Goal: Task Accomplishment & Management: Complete application form

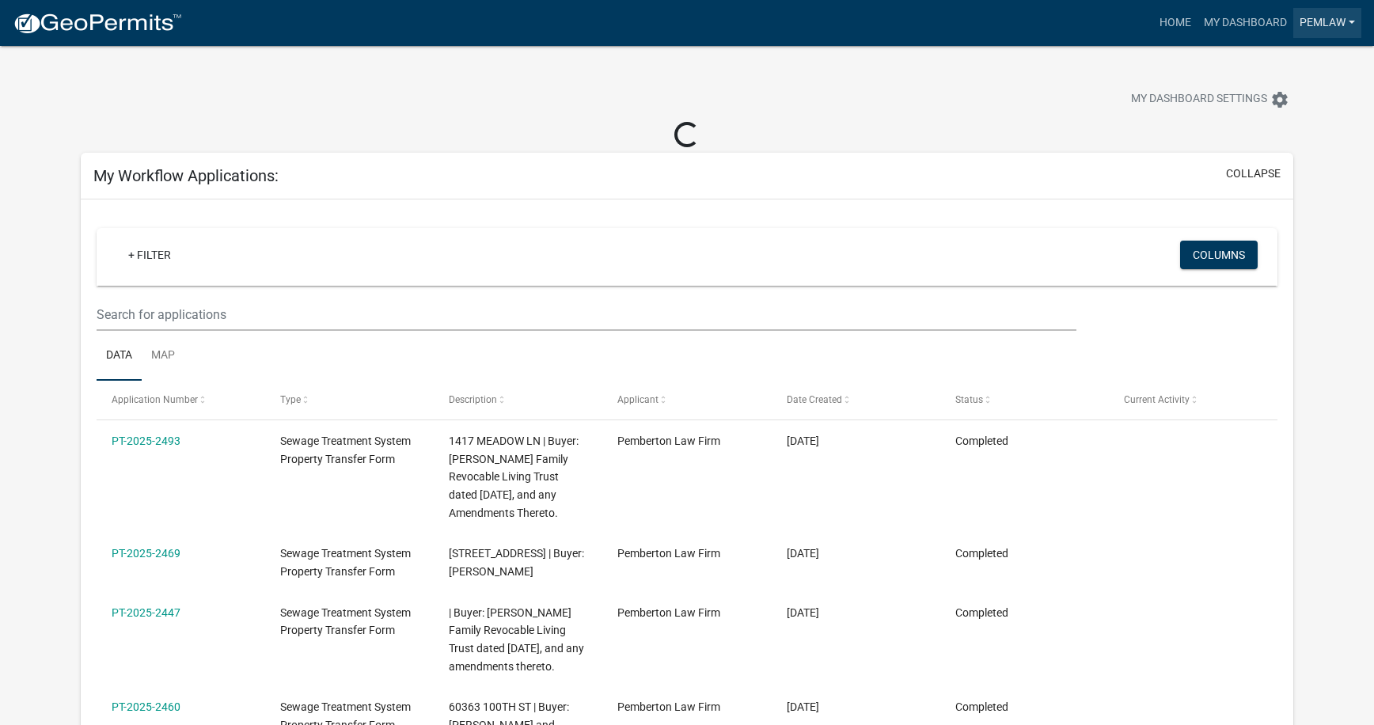
click at [1318, 19] on link "Pemlaw" at bounding box center [1327, 23] width 68 height 30
click at [1247, 15] on link "My Dashboard" at bounding box center [1246, 23] width 96 height 30
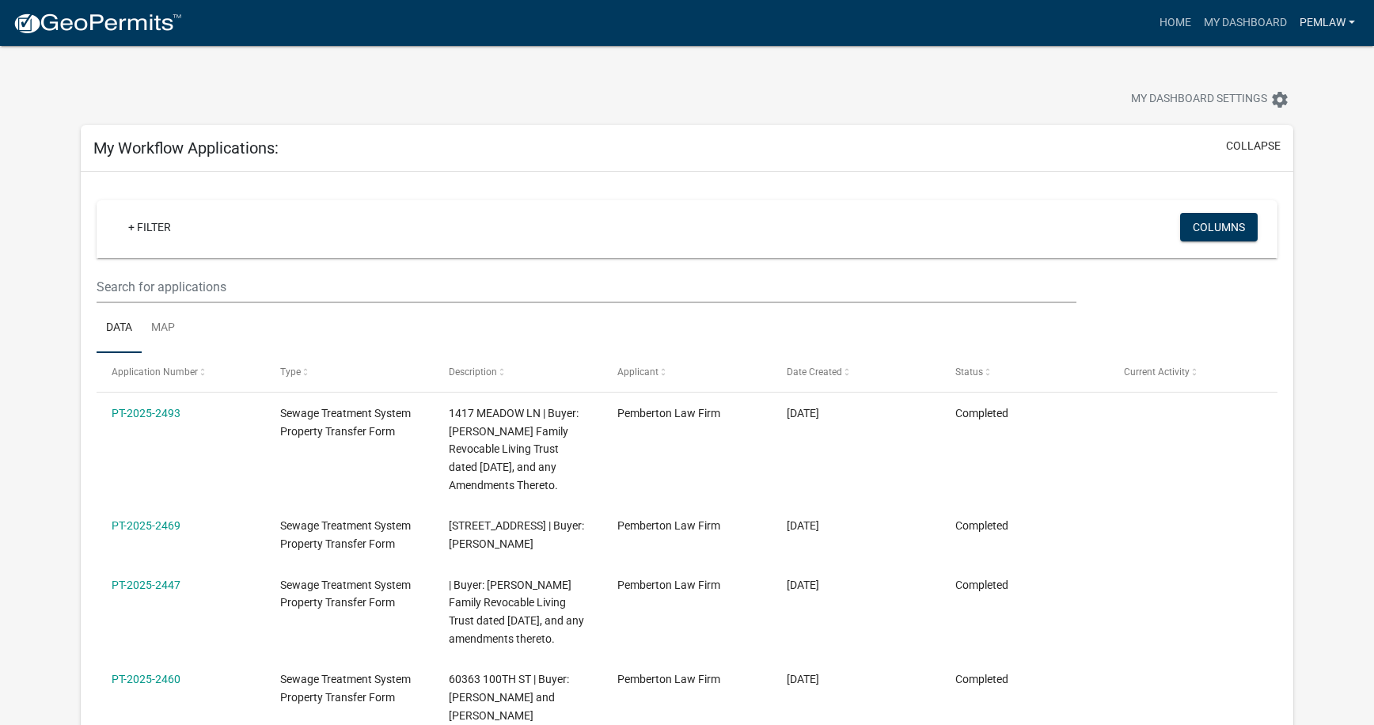
click at [1330, 28] on link "Pemlaw" at bounding box center [1327, 23] width 68 height 30
click at [1195, 93] on span "My Dashboard Settings" at bounding box center [1199, 99] width 136 height 19
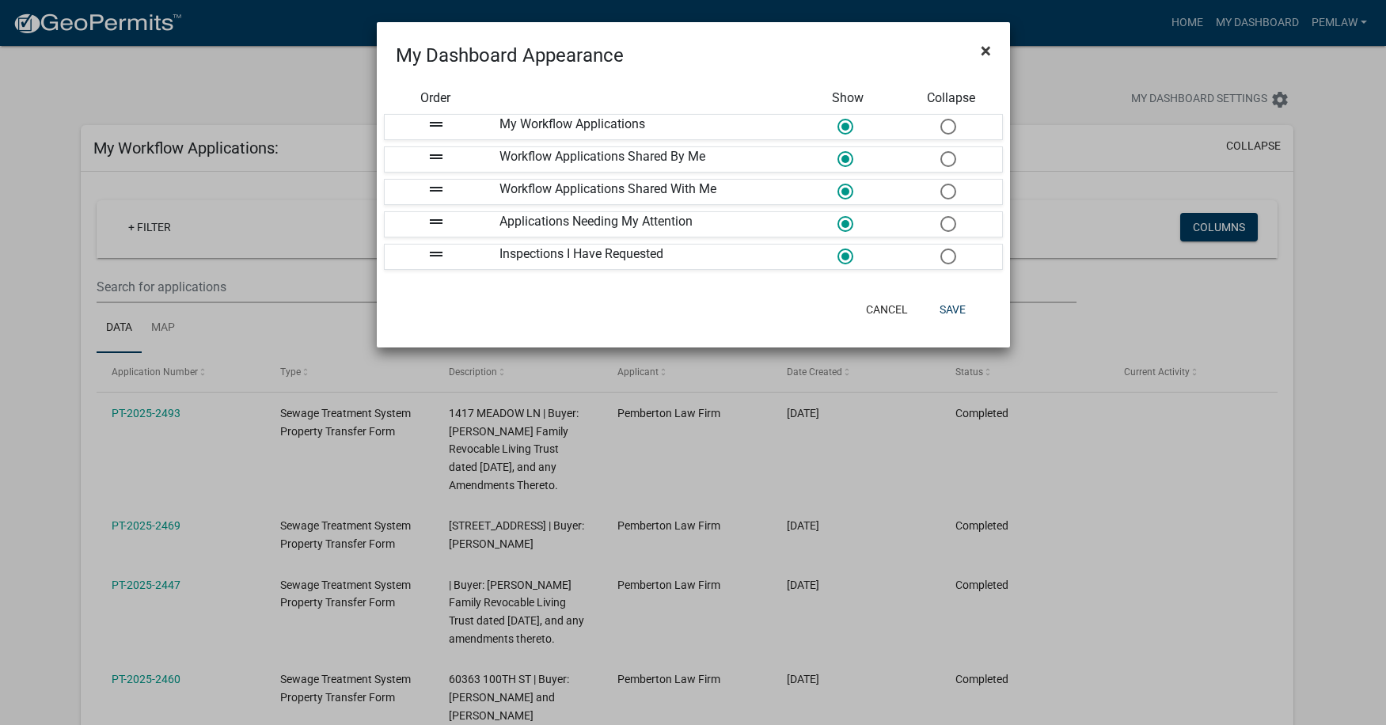
click at [982, 51] on span "×" at bounding box center [986, 51] width 10 height 22
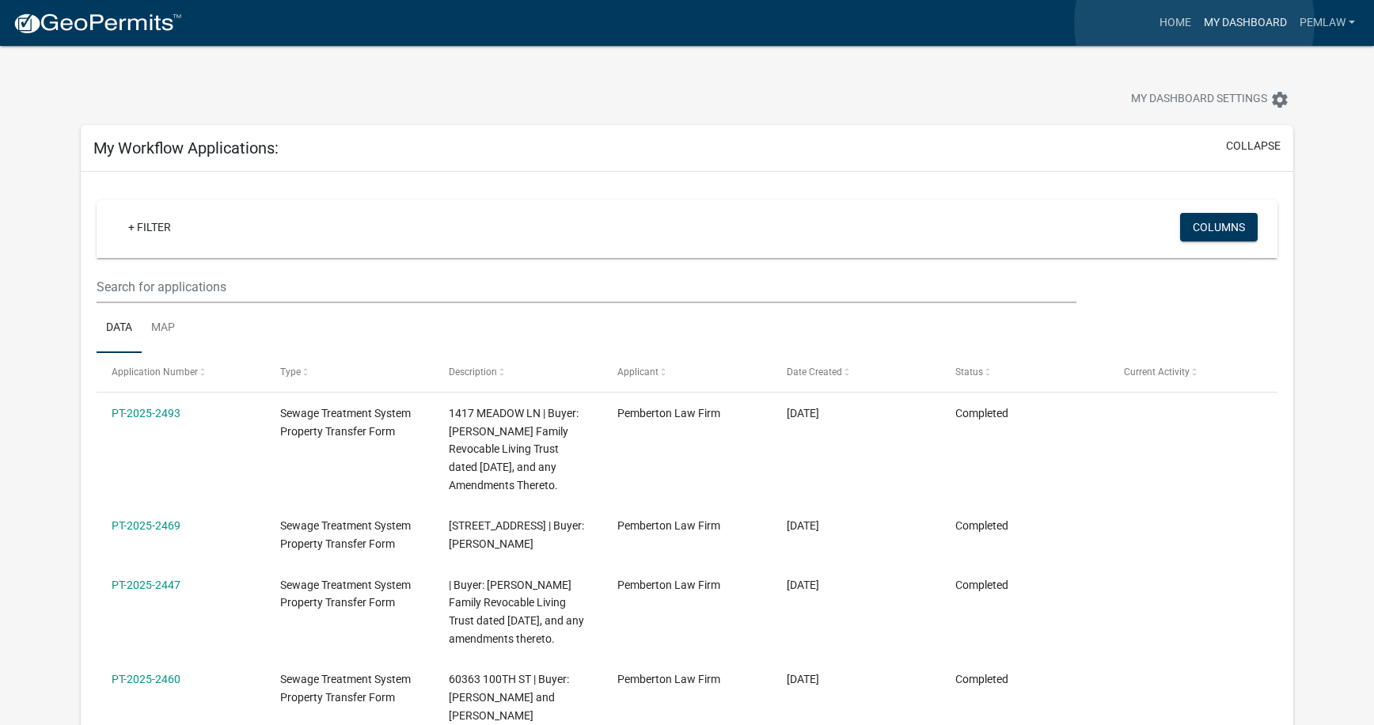
click at [1198, 23] on link "My Dashboard" at bounding box center [1246, 23] width 96 height 30
click at [1175, 22] on link "Home" at bounding box center [1175, 23] width 44 height 30
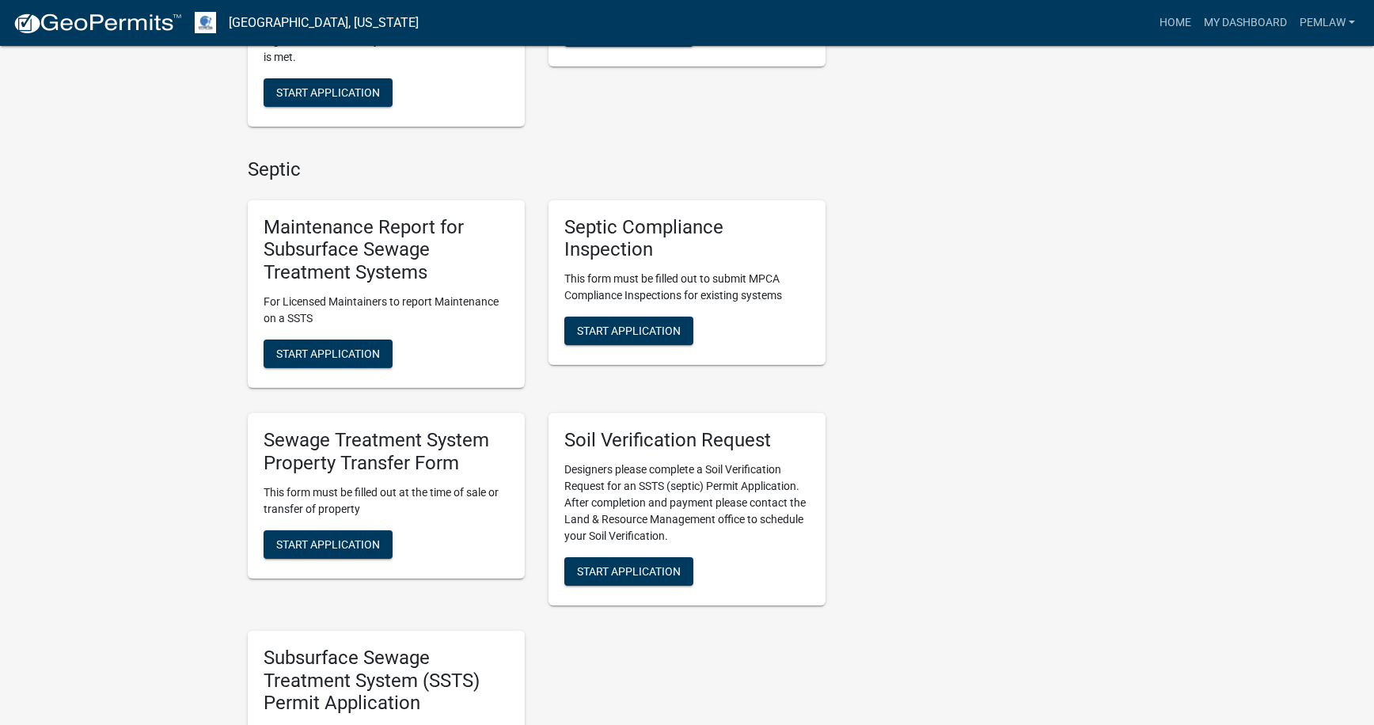
scroll to position [712, 0]
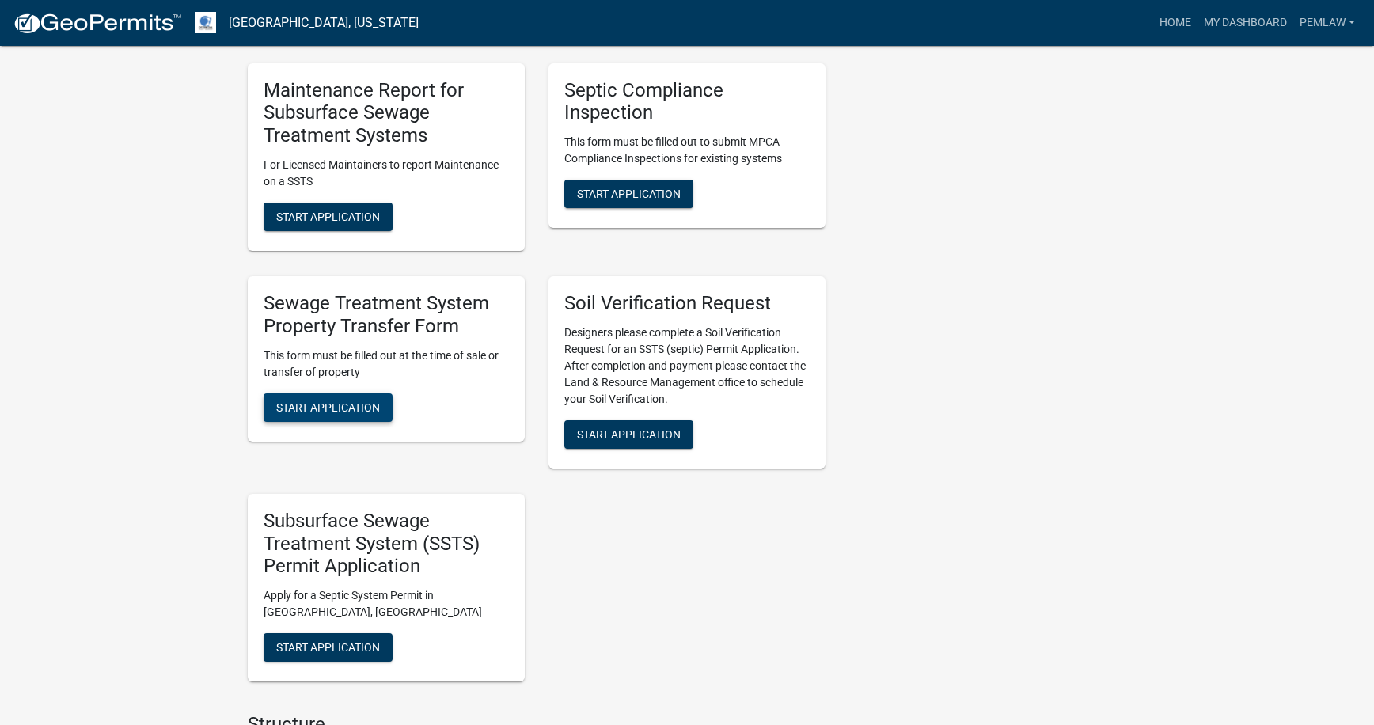
click at [309, 401] on span "Start Application" at bounding box center [328, 407] width 104 height 13
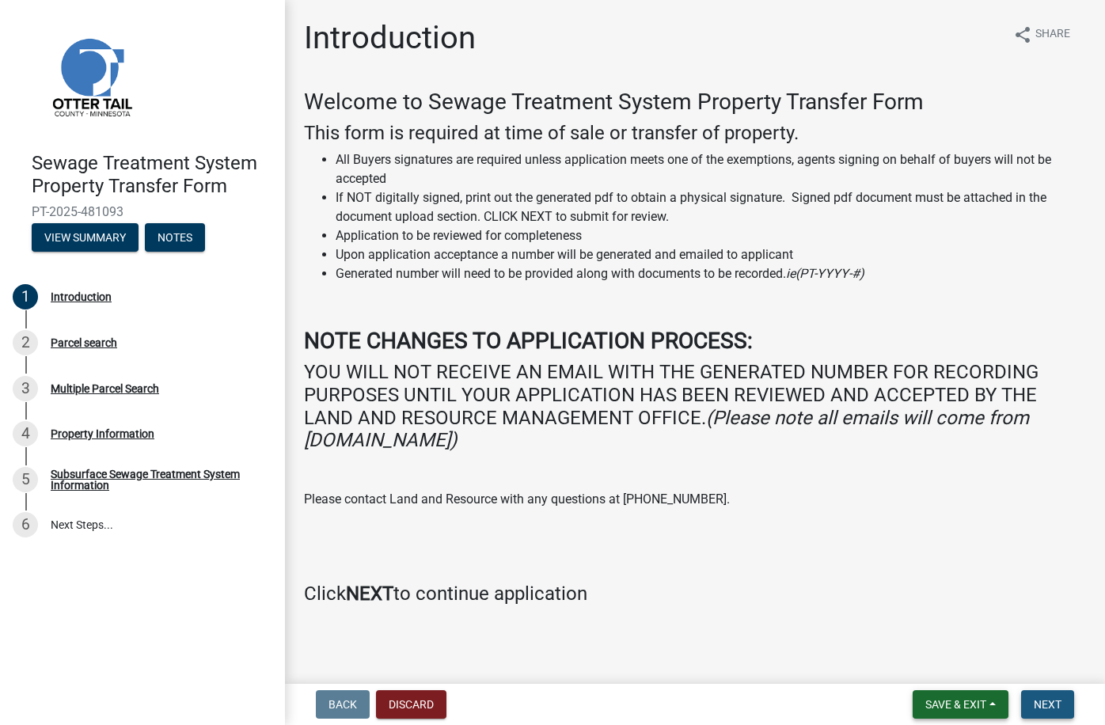
drag, startPoint x: 1035, startPoint y: 703, endPoint x: 1005, endPoint y: 703, distance: 30.1
click at [1035, 703] on span "Next" at bounding box center [1048, 704] width 28 height 13
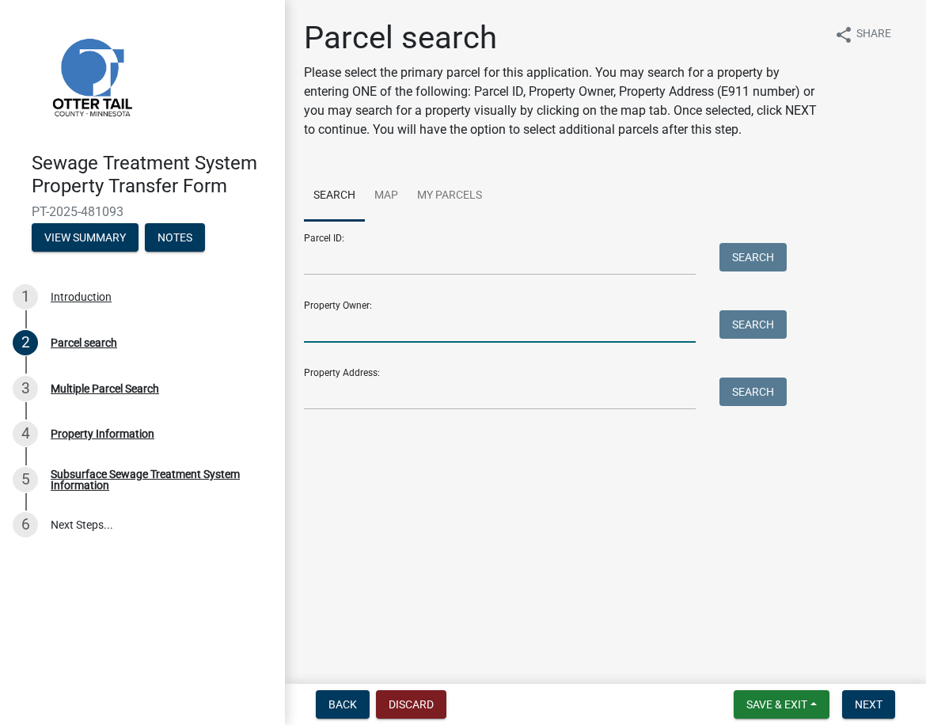
click at [345, 320] on input "Property Owner:" at bounding box center [500, 326] width 392 height 32
click at [343, 253] on input "Parcel ID:" at bounding box center [500, 259] width 392 height 32
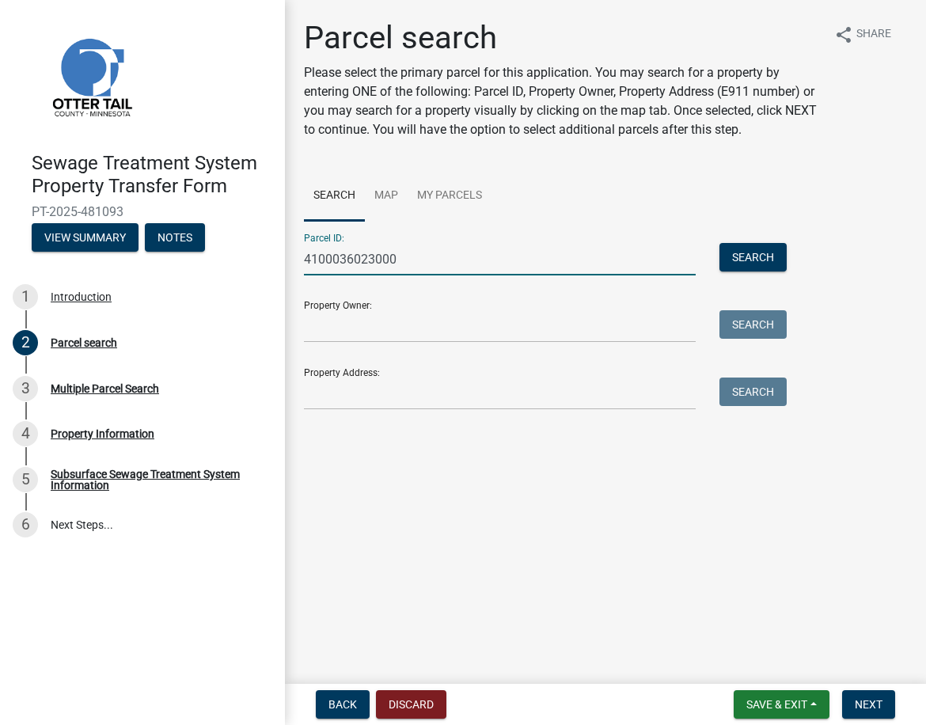
type input "41000360230000"
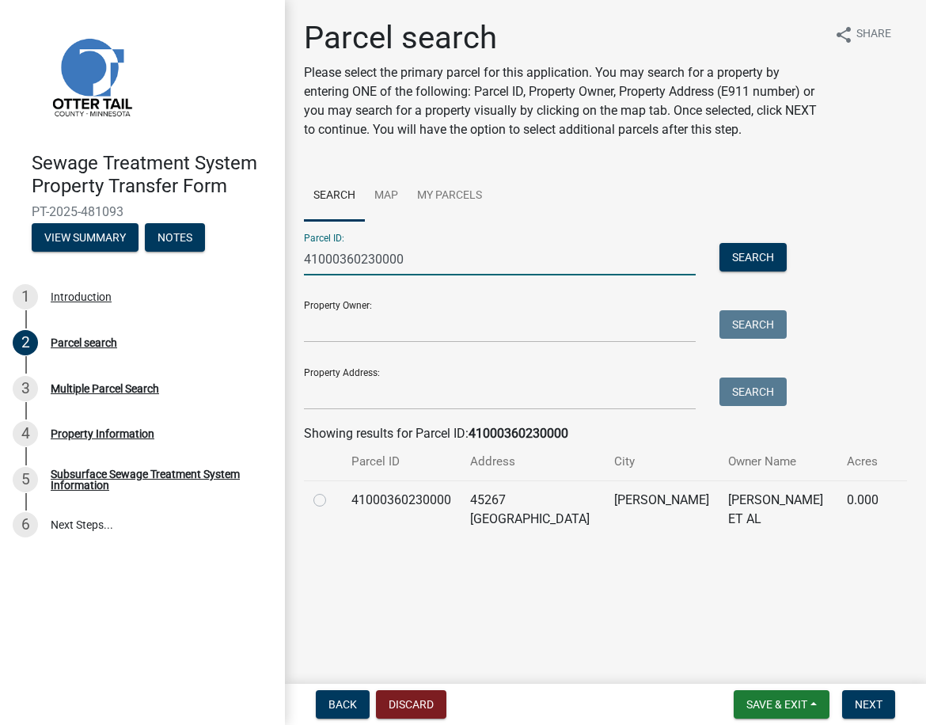
drag, startPoint x: 422, startPoint y: 245, endPoint x: 281, endPoint y: 249, distance: 140.9
click at [281, 249] on div "Sewage Treatment System Property Transfer Form PT-2025-481093 View Summary Note…" at bounding box center [463, 362] width 926 height 725
type input "Darin Paulson"
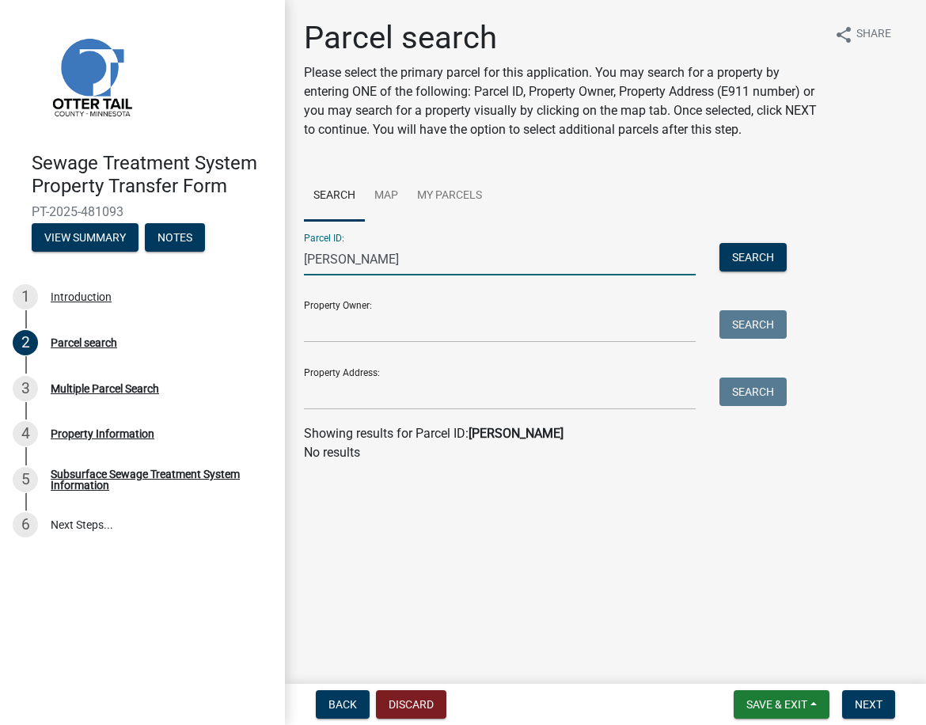
click at [413, 274] on input "Darin Paulson" at bounding box center [500, 259] width 392 height 32
drag, startPoint x: 410, startPoint y: 268, endPoint x: 275, endPoint y: 264, distance: 135.4
click at [275, 264] on div "Sewage Treatment System Property Transfer Form PT-2025-481093 View Summary Note…" at bounding box center [463, 362] width 926 height 725
click at [330, 344] on form "Parcel ID: Search Property Owner: Search Property Address: Search" at bounding box center [541, 315] width 475 height 189
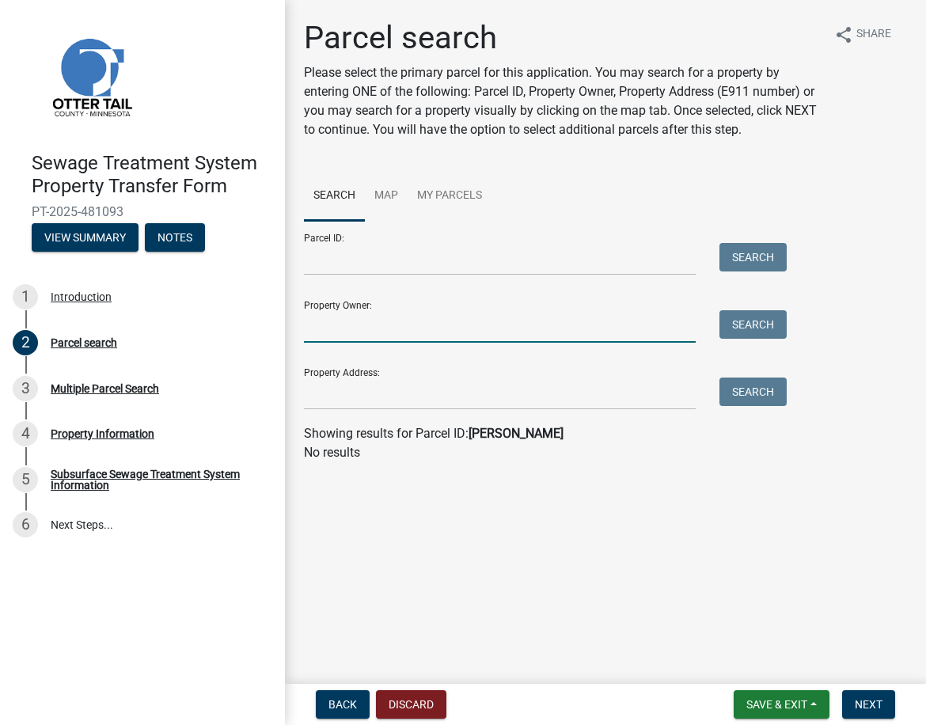
click at [334, 335] on input "Property Owner:" at bounding box center [500, 326] width 392 height 32
drag, startPoint x: 394, startPoint y: 325, endPoint x: 222, endPoint y: 316, distance: 172.0
click at [222, 316] on div "Sewage Treatment System Property Transfer Form PT-2025-481093 View Summary Note…" at bounding box center [463, 362] width 926 height 725
type input "Paulson Family Revocable"
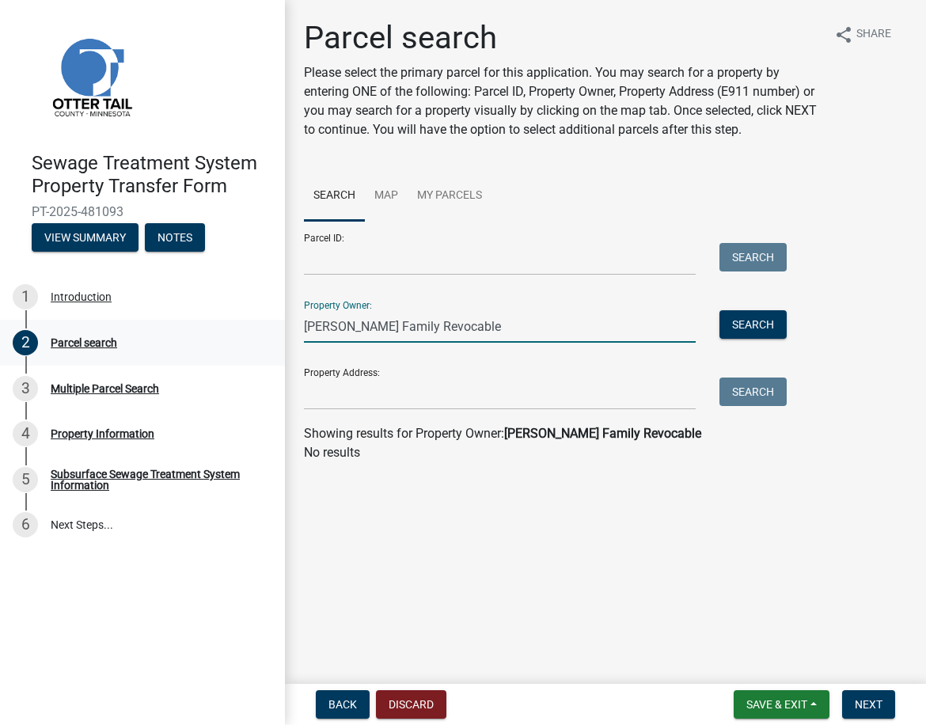
drag, startPoint x: 496, startPoint y: 330, endPoint x: 195, endPoint y: 332, distance: 300.8
click at [195, 332] on div "Sewage Treatment System Property Transfer Form PT-2025-481093 View Summary Note…" at bounding box center [463, 362] width 926 height 725
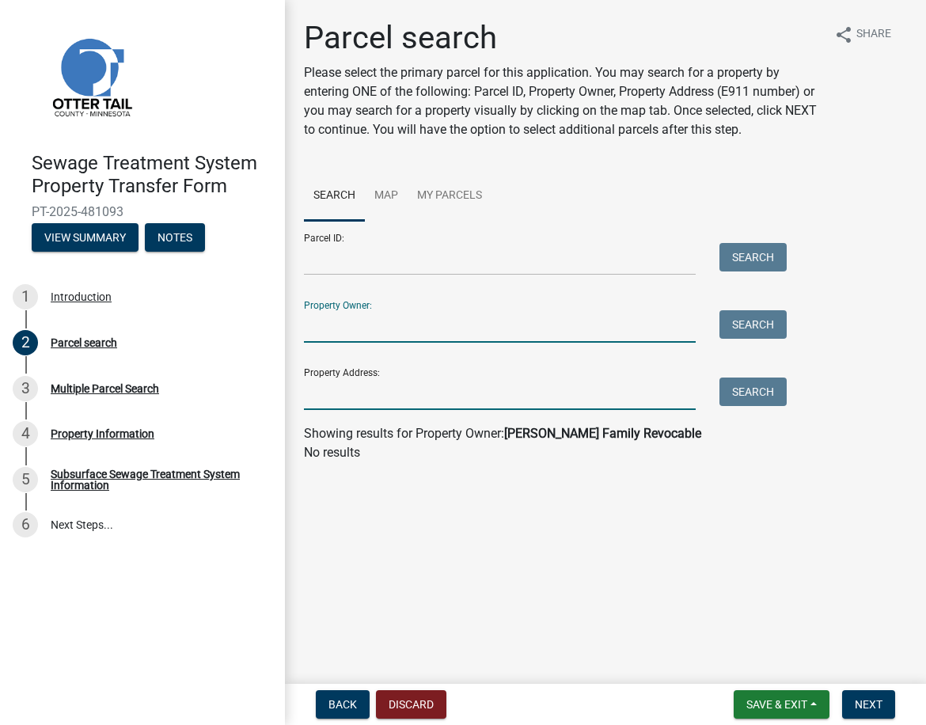
click at [337, 396] on input "Property Address:" at bounding box center [500, 394] width 392 height 32
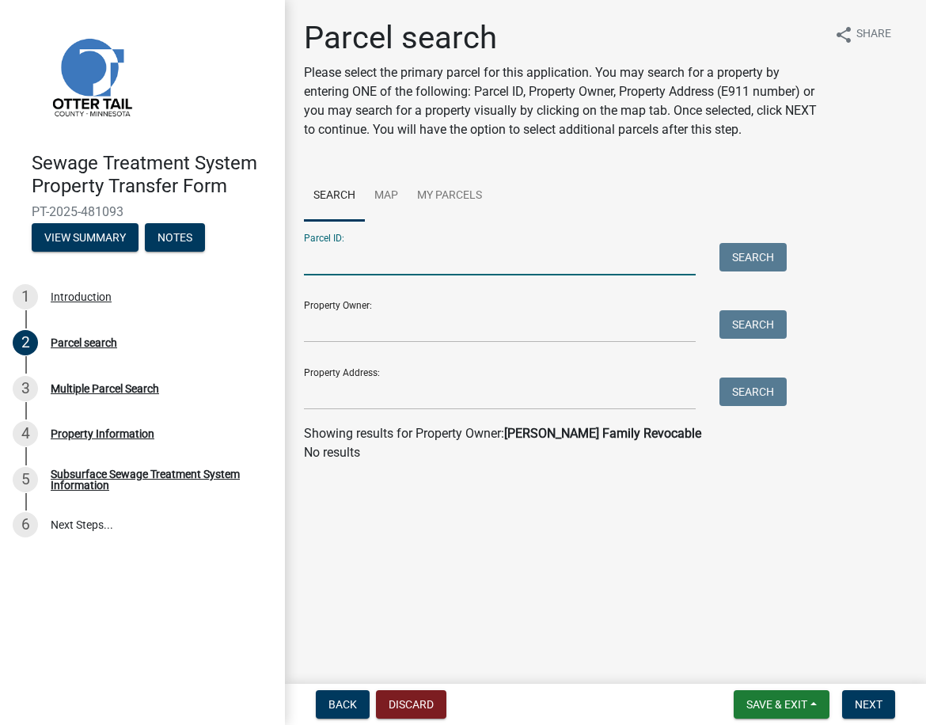
click at [341, 262] on input "Parcel ID:" at bounding box center [500, 259] width 392 height 32
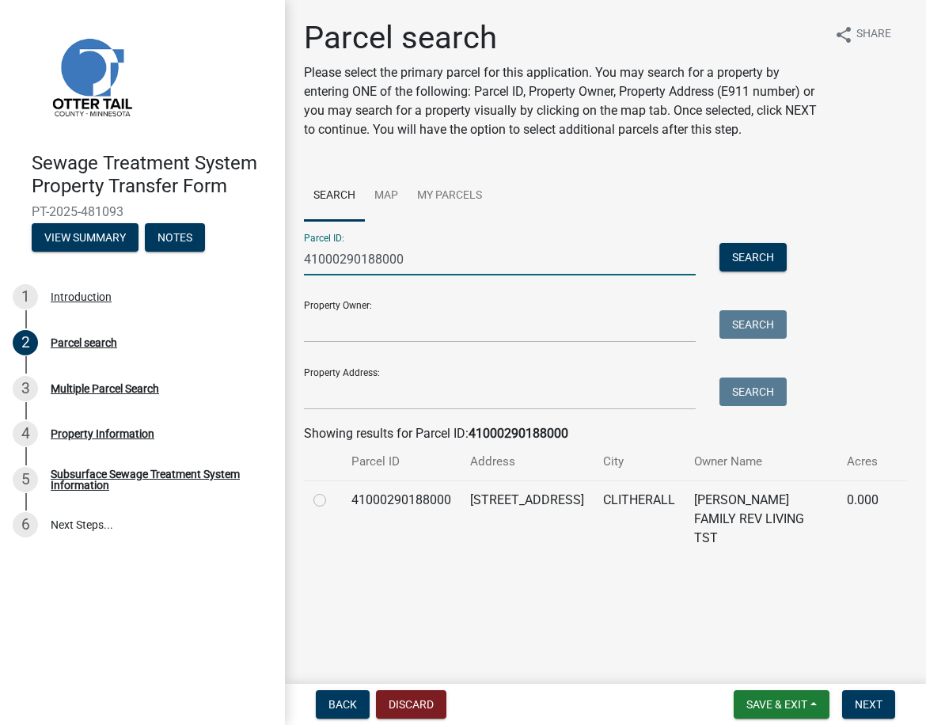
type input "41000290188000"
click at [332, 491] on label at bounding box center [332, 491] width 0 height 0
click at [332, 501] on input "radio" at bounding box center [337, 496] width 10 height 10
radio input "true"
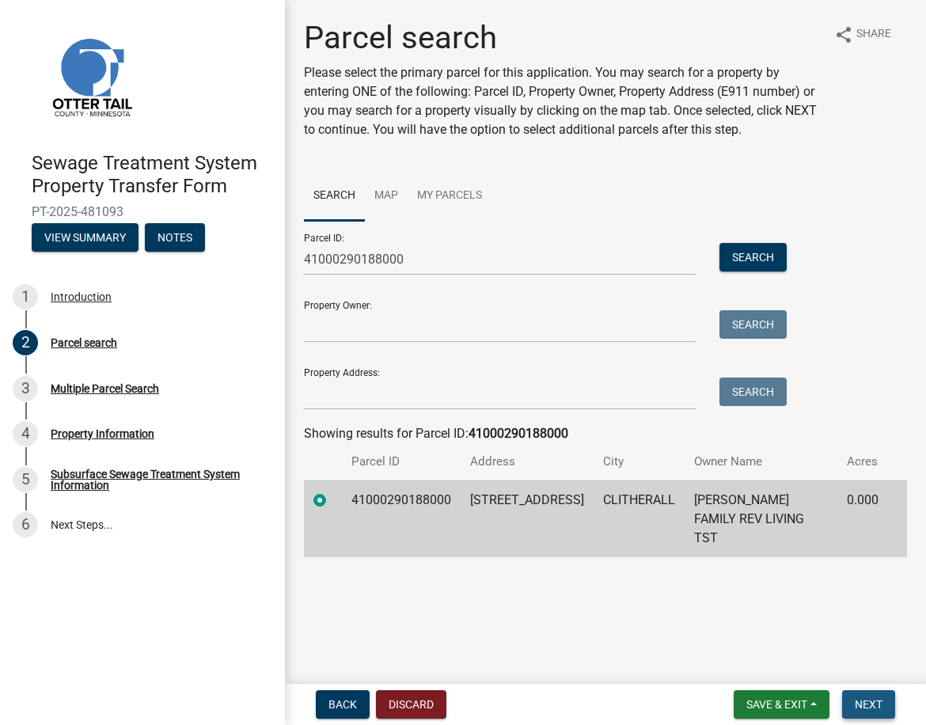
click at [860, 700] on span "Next" at bounding box center [869, 704] width 28 height 13
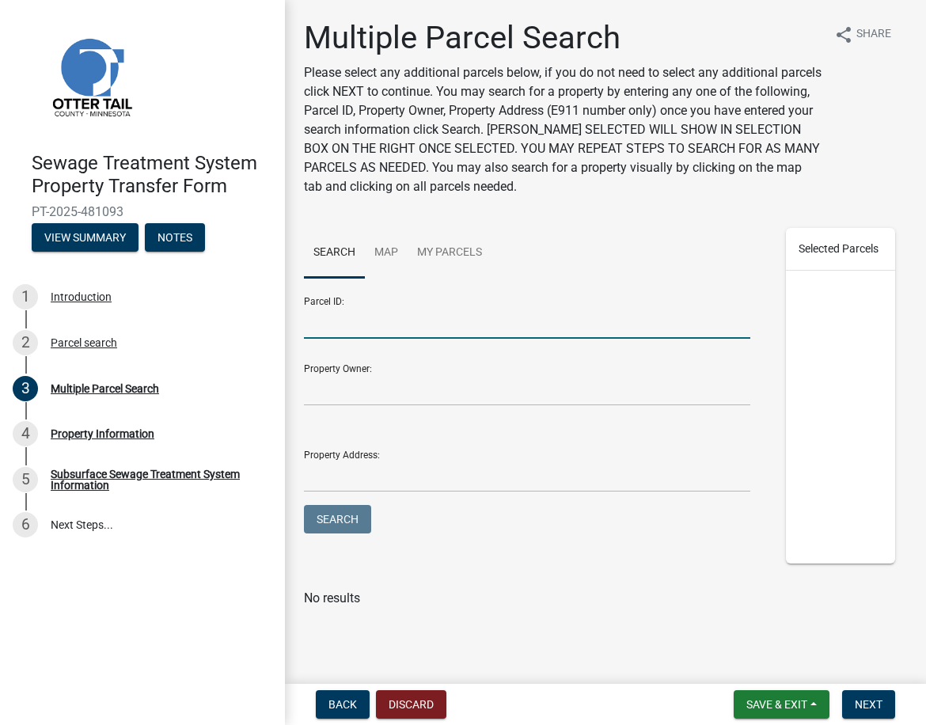
click at [330, 327] on input "Parcel ID:" at bounding box center [527, 322] width 446 height 32
type input "41000360230000"
click at [304, 505] on button "Search" at bounding box center [337, 519] width 67 height 28
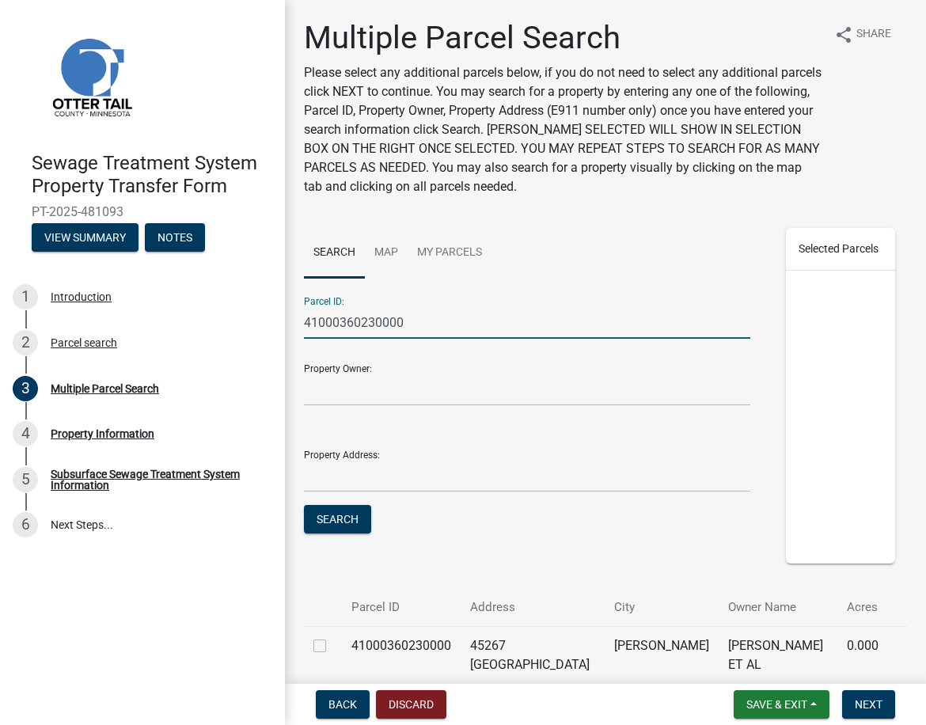
scroll to position [78, 0]
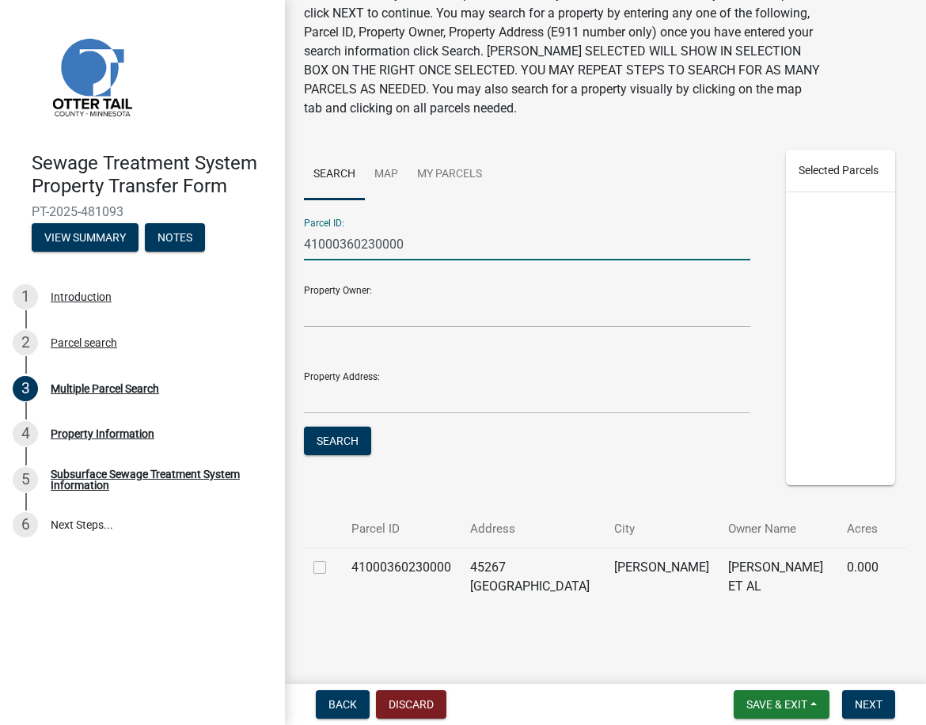
click at [332, 558] on label at bounding box center [332, 558] width 0 height 0
click at [332, 568] on input "checkbox" at bounding box center [337, 563] width 10 height 10
checkbox input "true"
drag, startPoint x: 418, startPoint y: 252, endPoint x: 241, endPoint y: 241, distance: 177.7
click at [241, 241] on div "Sewage Treatment System Property Transfer Form PT-2025-481093 View Summary Note…" at bounding box center [463, 362] width 926 height 725
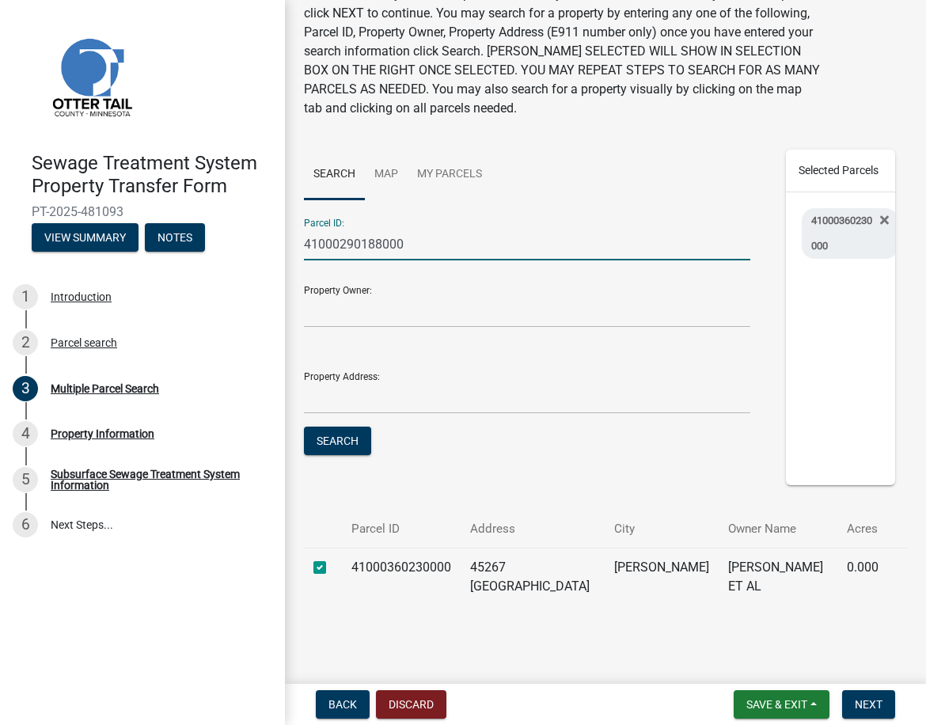
type input "41000290188000"
click at [304, 427] on button "Search" at bounding box center [337, 441] width 67 height 28
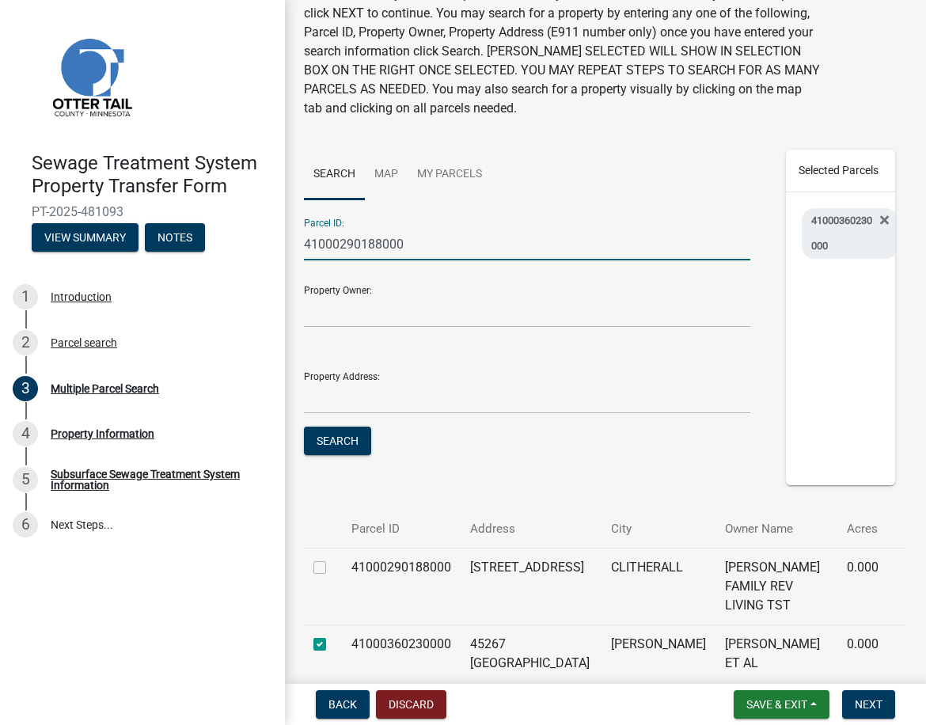
scroll to position [155, 0]
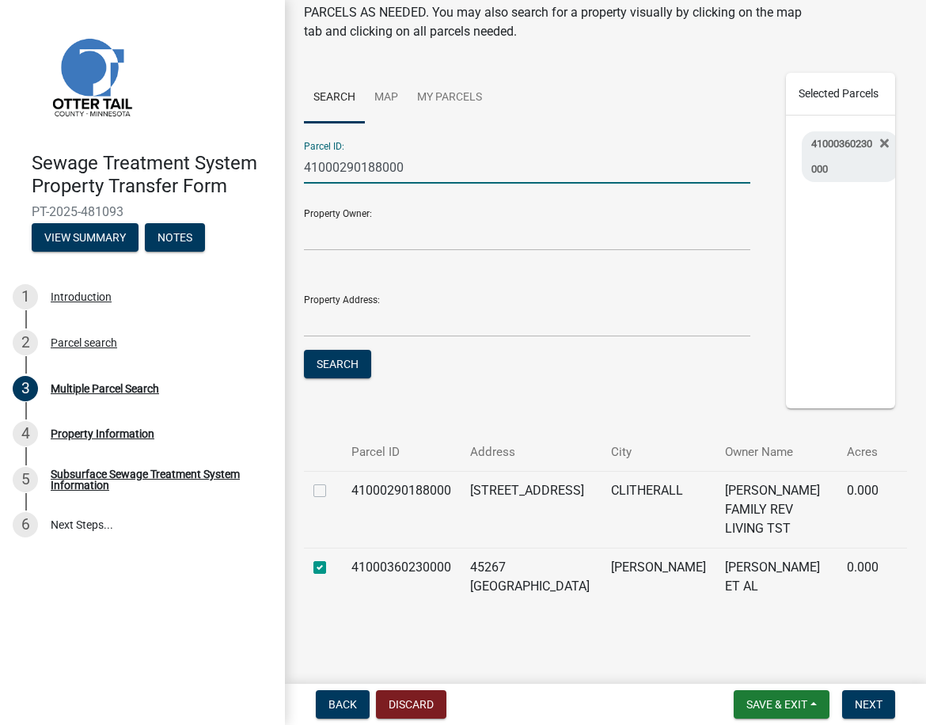
click at [332, 481] on label at bounding box center [332, 481] width 0 height 0
click at [332, 492] on input "checkbox" at bounding box center [337, 486] width 10 height 10
checkbox input "true"
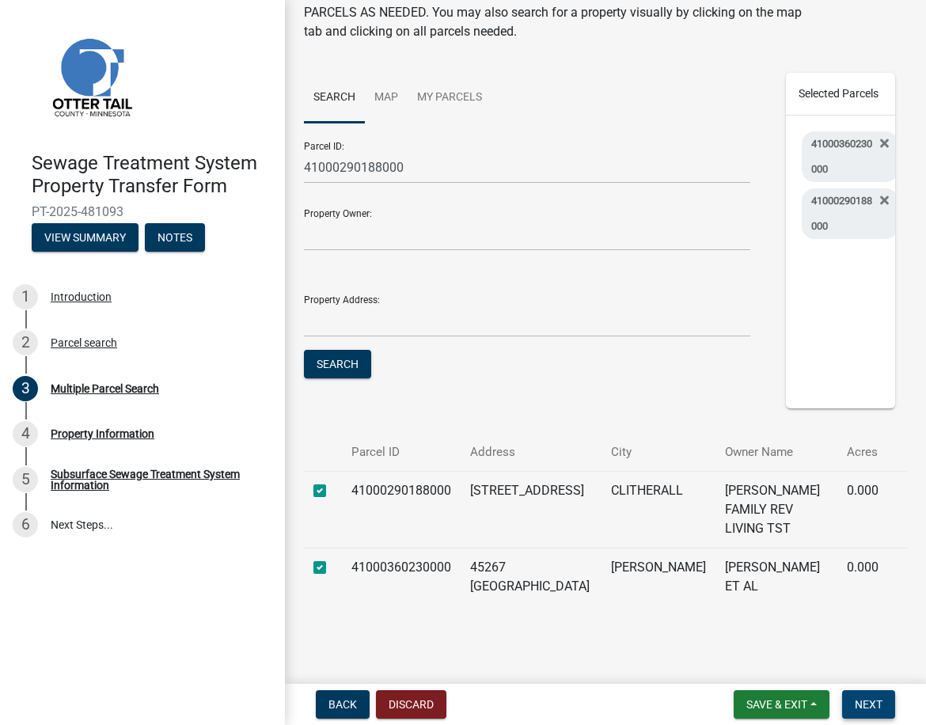
click at [877, 702] on span "Next" at bounding box center [869, 704] width 28 height 13
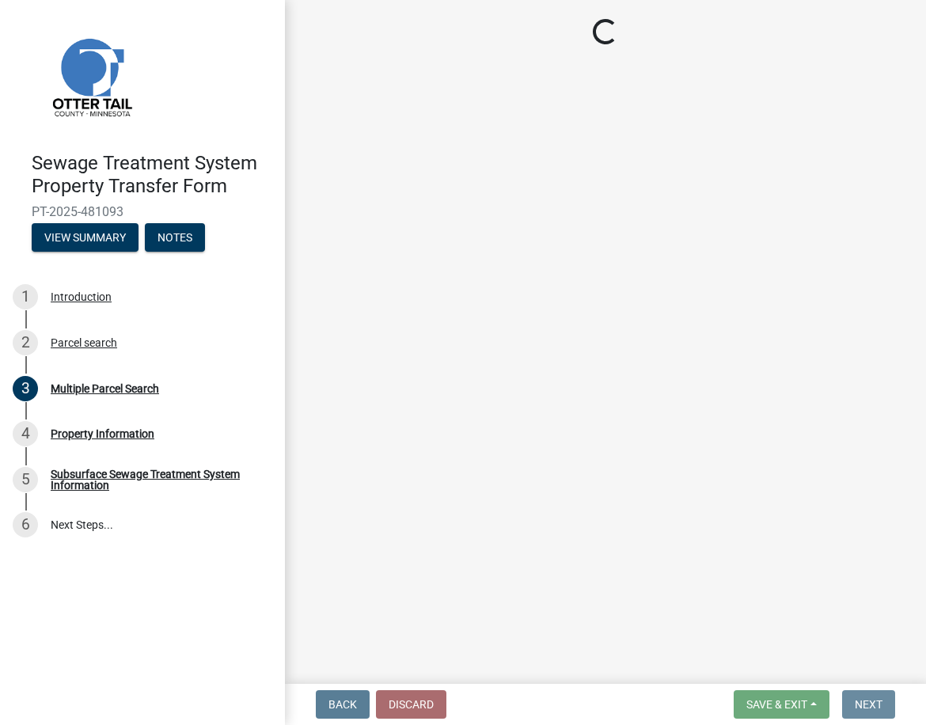
scroll to position [0, 0]
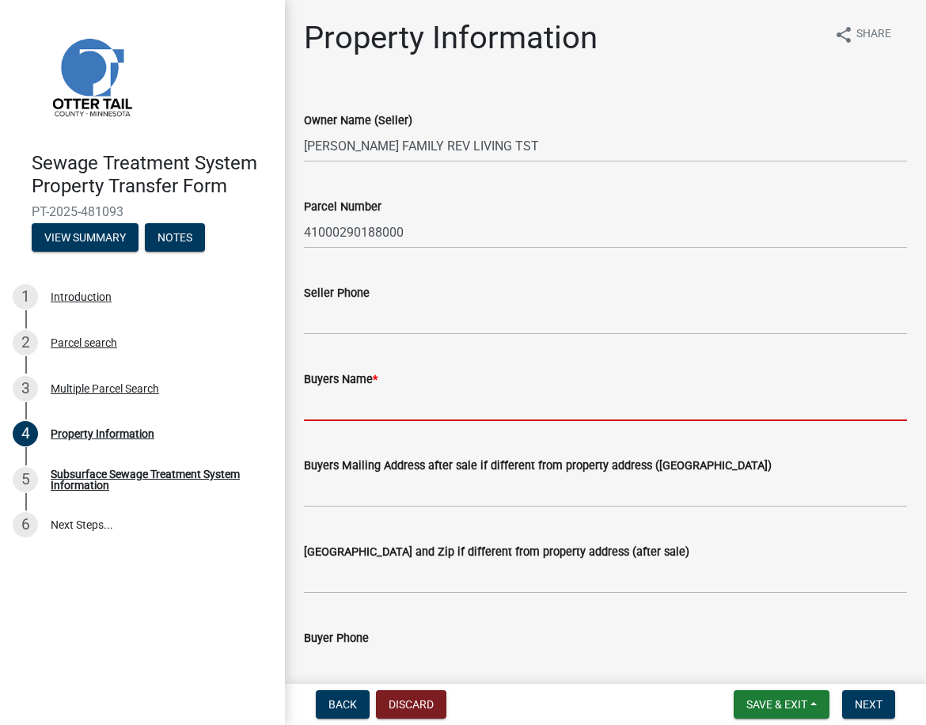
click at [325, 408] on input "Buyers Name *" at bounding box center [605, 405] width 603 height 32
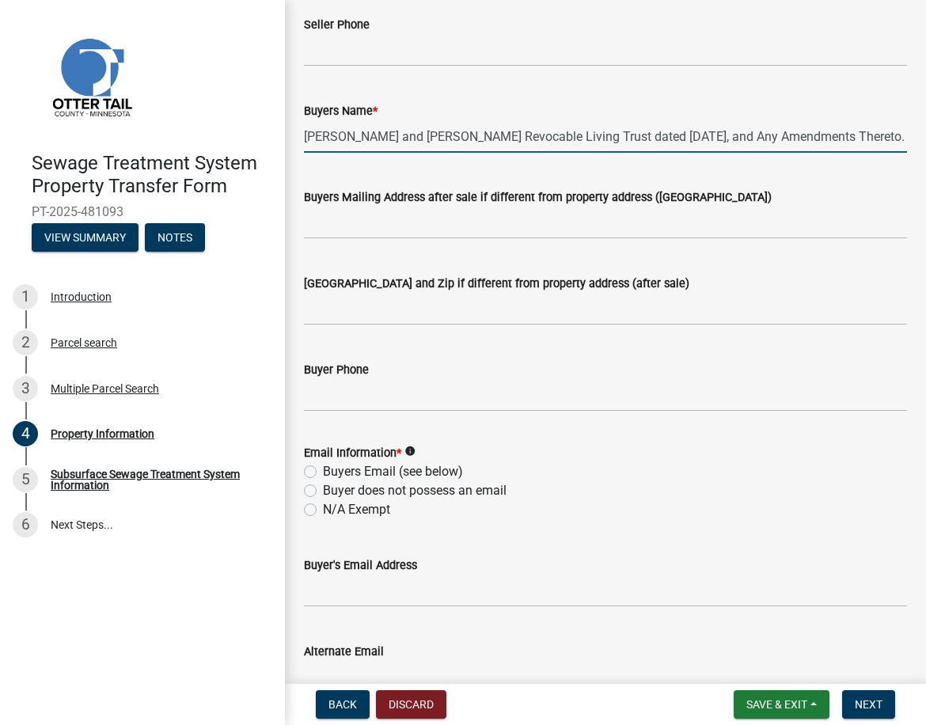
scroll to position [317, 0]
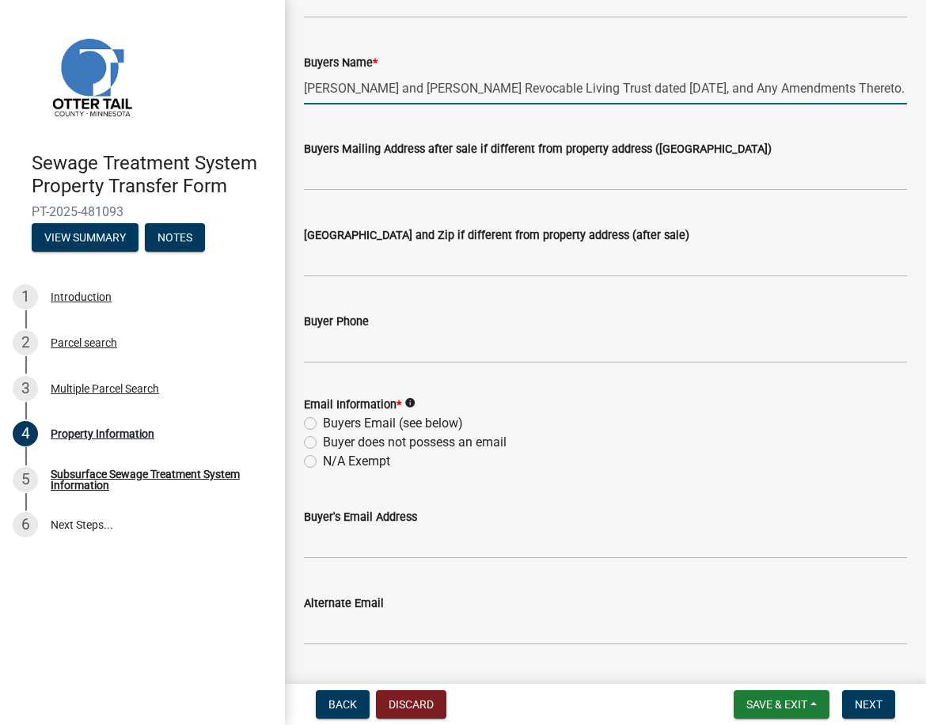
type input "Darin and Trudy Paulson Revocable Living Trust dated May 23, 2022, and Any Amen…"
click at [323, 464] on label "N/A Exempt" at bounding box center [356, 461] width 67 height 19
click at [323, 462] on input "N/A Exempt" at bounding box center [328, 457] width 10 height 10
radio input "true"
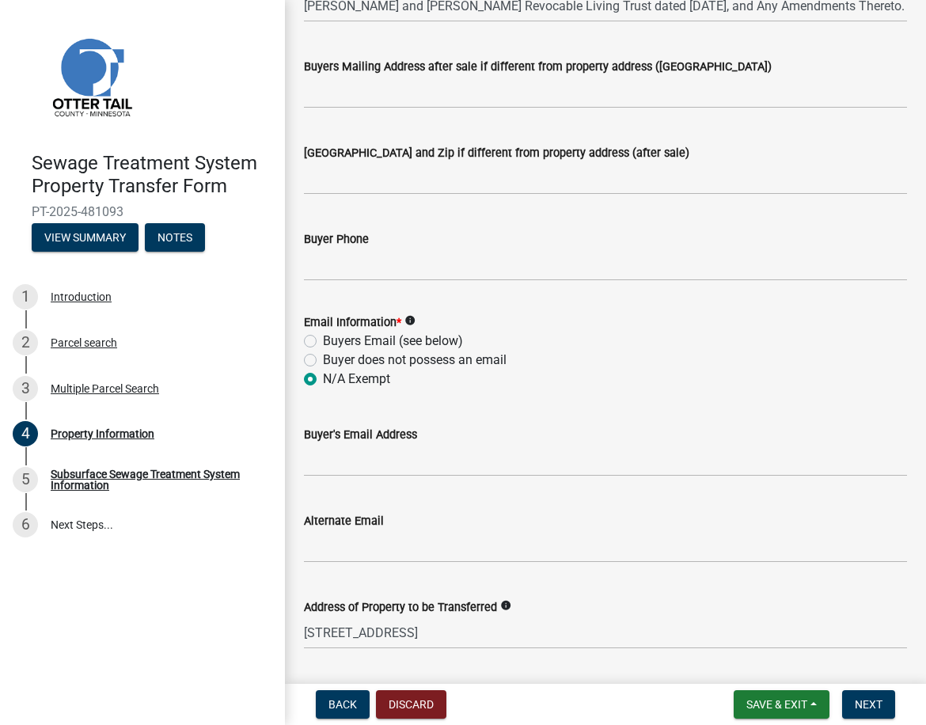
scroll to position [705, 0]
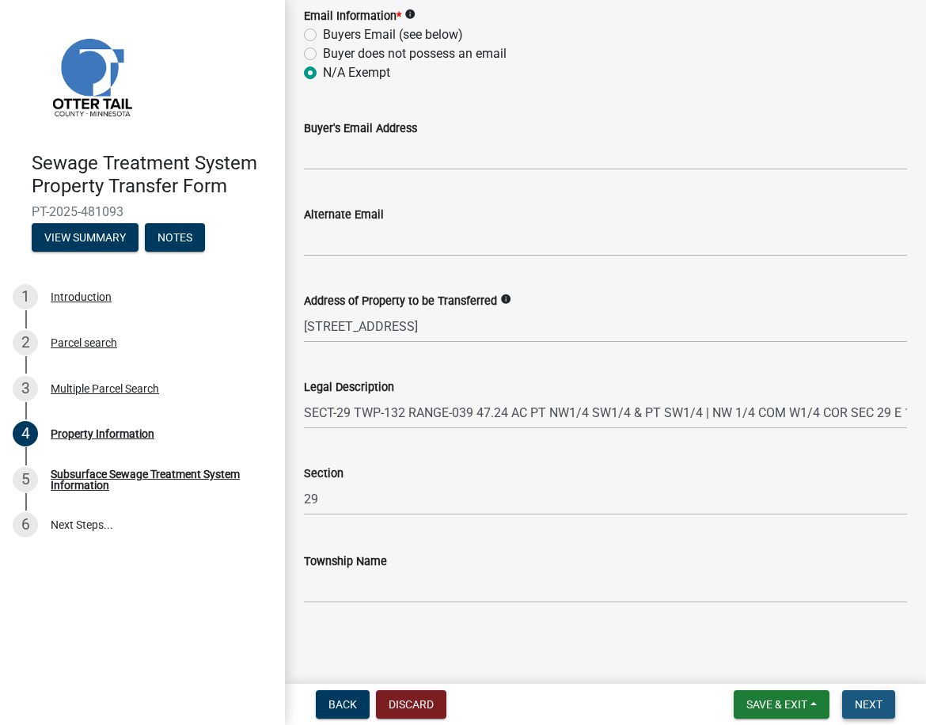
click at [857, 699] on span "Next" at bounding box center [869, 704] width 28 height 13
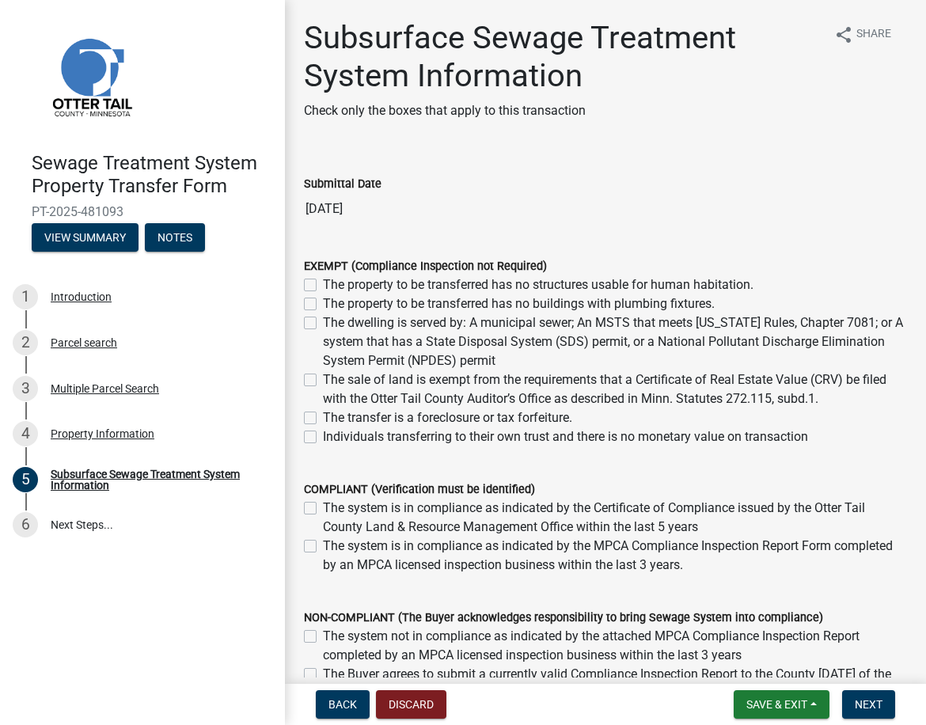
click at [323, 436] on label "Individuals transferring to their own trust and there is no monetary value on t…" at bounding box center [565, 436] width 485 height 19
click at [323, 436] on input "Individuals transferring to their own trust and there is no monetary value on t…" at bounding box center [328, 432] width 10 height 10
checkbox input "true"
checkbox input "false"
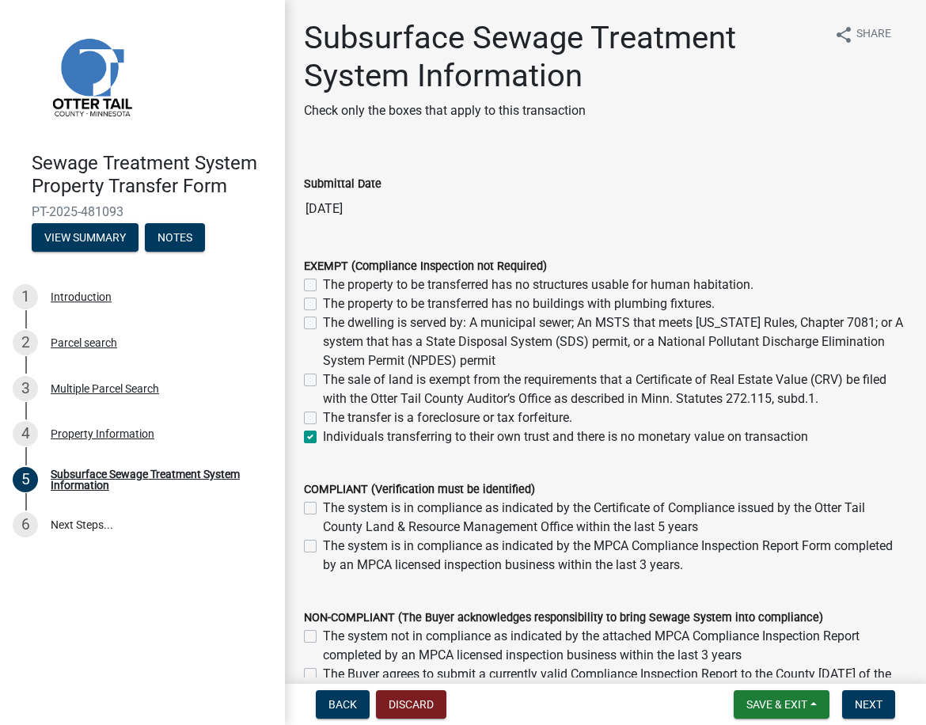
checkbox input "false"
checkbox input "true"
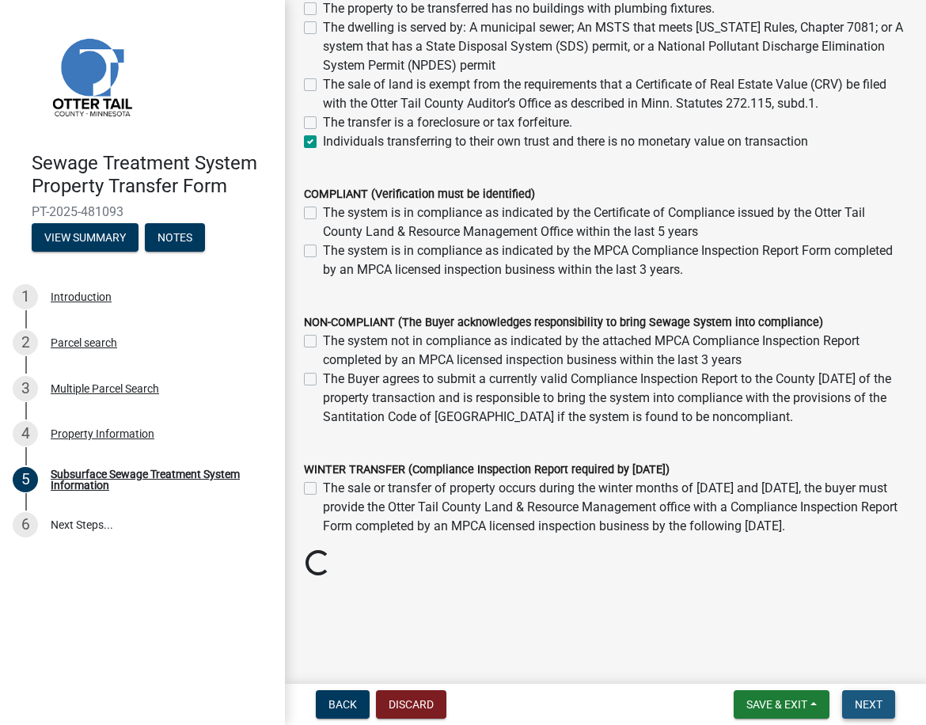
click at [861, 698] on span "Next" at bounding box center [869, 704] width 28 height 13
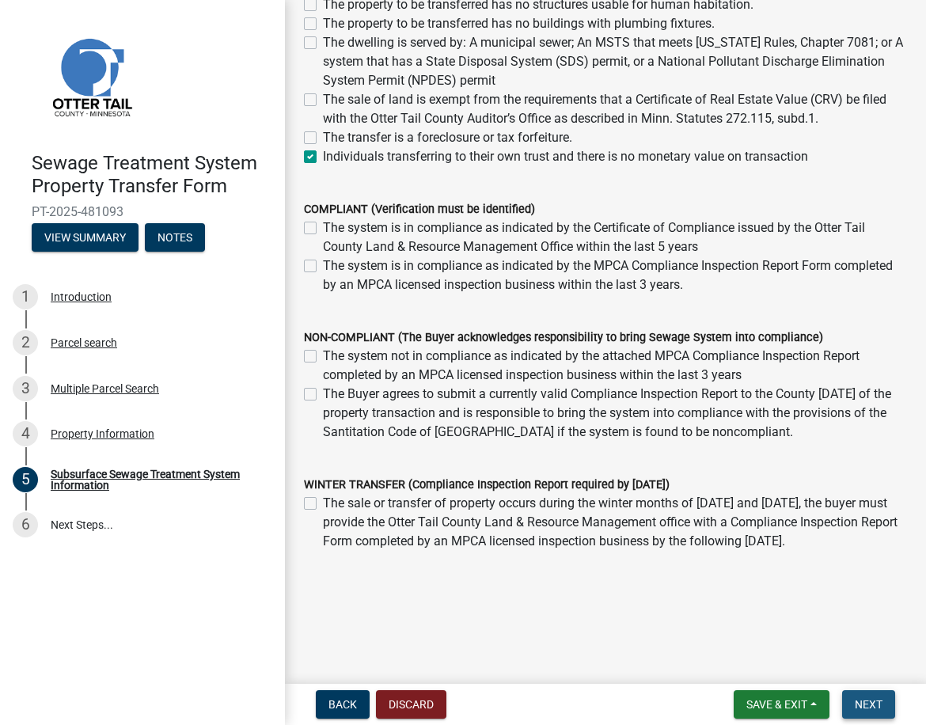
scroll to position [299, 0]
click at [861, 703] on span "Next" at bounding box center [869, 704] width 28 height 13
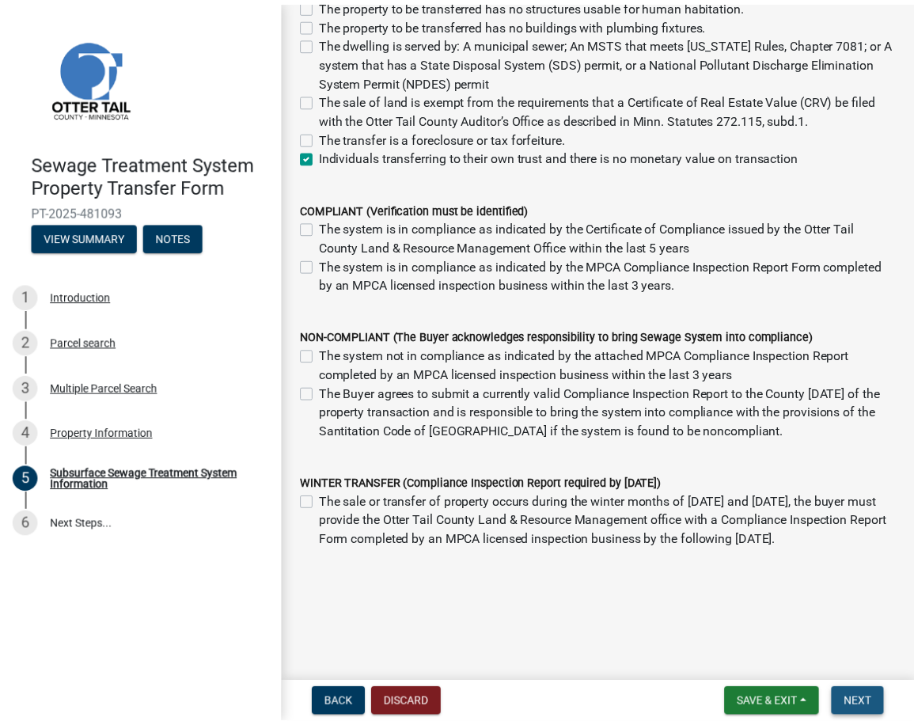
scroll to position [0, 0]
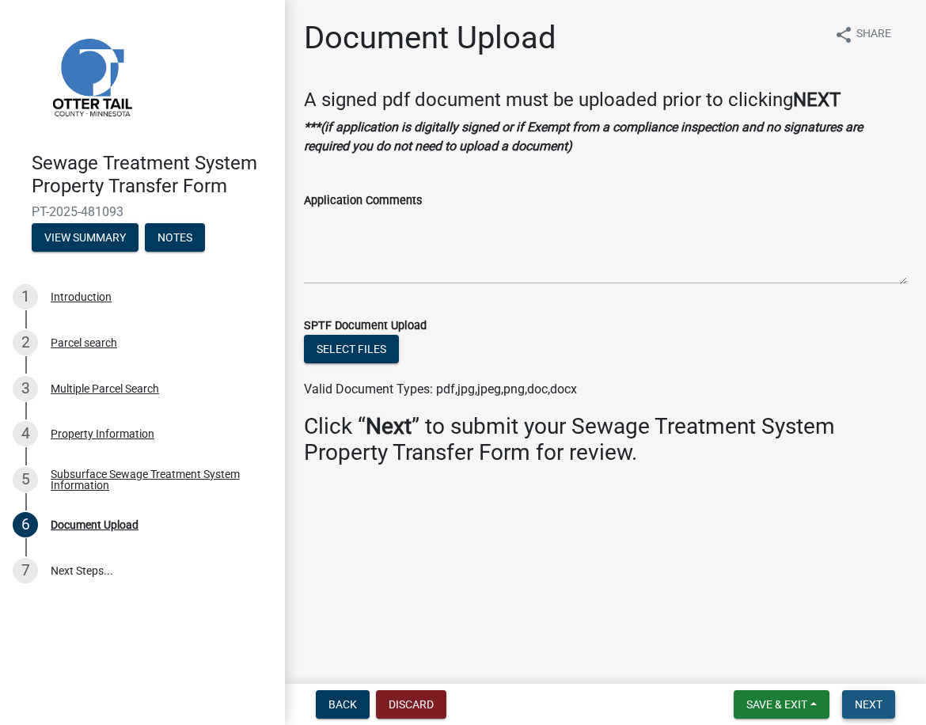
click at [866, 703] on span "Next" at bounding box center [869, 704] width 28 height 13
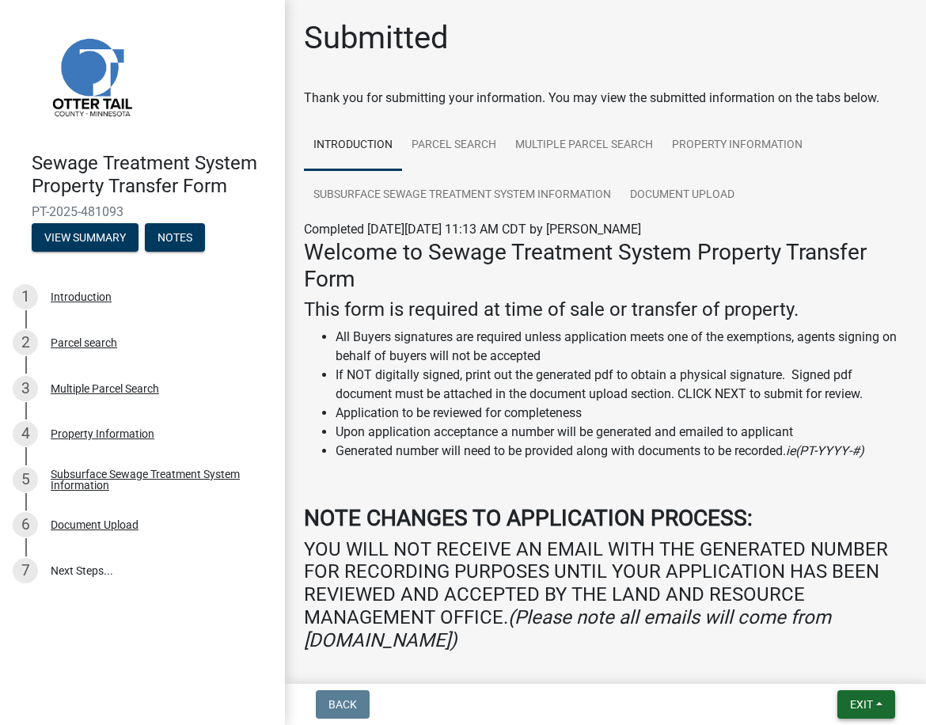
click at [866, 702] on span "Exit" at bounding box center [861, 704] width 23 height 13
click at [851, 668] on button "Save & Exit" at bounding box center [832, 663] width 127 height 38
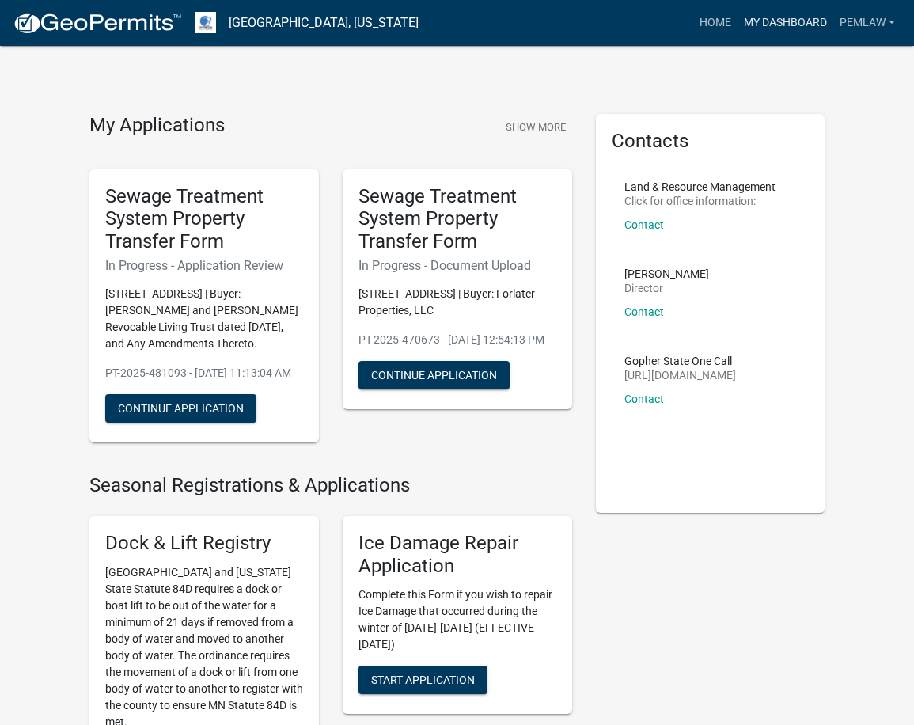
click at [745, 14] on link "My Dashboard" at bounding box center [786, 23] width 96 height 30
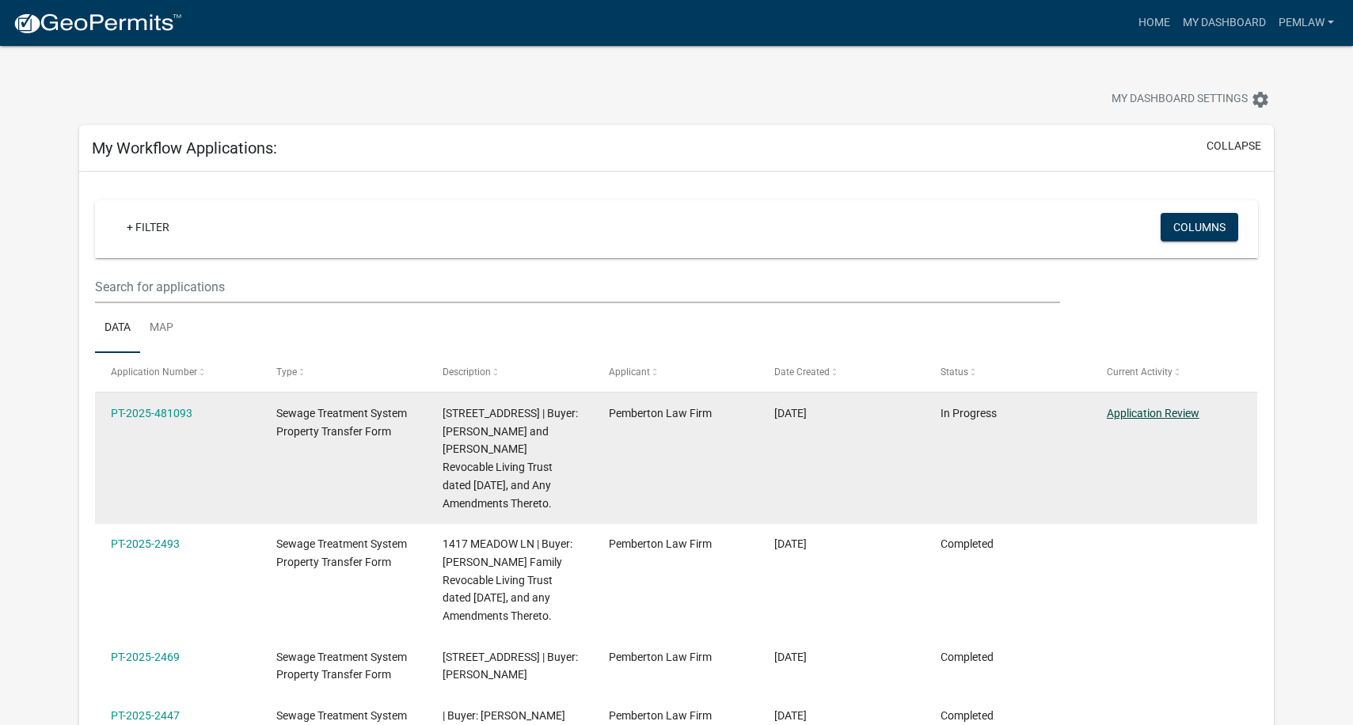
click at [1156, 414] on link "Application Review" at bounding box center [1153, 413] width 93 height 13
